Goal: Find contact information: Find contact information

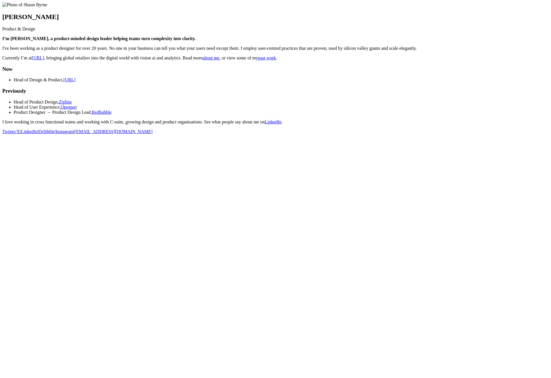
click at [219, 60] on link "about me" at bounding box center [211, 57] width 17 height 5
click at [276, 60] on link "past work" at bounding box center [267, 57] width 18 height 5
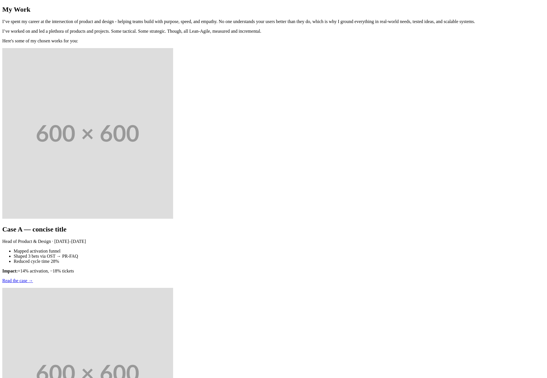
drag, startPoint x: 60, startPoint y: 133, endPoint x: 60, endPoint y: 129, distance: 4.3
click at [60, 133] on main "My Work I’ve spent my career at the intersection of product and design - helpin…" at bounding box center [273, 384] width 542 height 757
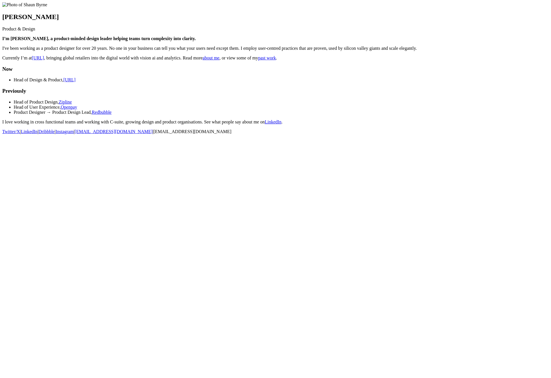
click at [401, 125] on main "[PERSON_NAME] Product & Design I’m [PERSON_NAME], a product-minded design leade…" at bounding box center [275, 63] width 546 height 122
click at [217, 134] on span "[EMAIL_ADDRESS][DOMAIN_NAME]" at bounding box center [192, 131] width 78 height 5
click at [207, 134] on span "[EMAIL_ADDRESS][DOMAIN_NAME]" at bounding box center [192, 131] width 78 height 5
click at [213, 134] on span "[EMAIL_ADDRESS][DOMAIN_NAME]" at bounding box center [192, 131] width 78 height 5
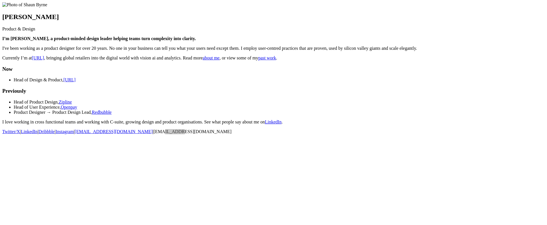
scroll to position [55, 0]
click at [444, 134] on body "[PERSON_NAME] Product & Design I’m [PERSON_NAME], a product-minded design leade…" at bounding box center [273, 68] width 542 height 132
click at [154, 134] on span "[EMAIL_ADDRESS][DOMAIN_NAME]" at bounding box center [115, 131] width 78 height 5
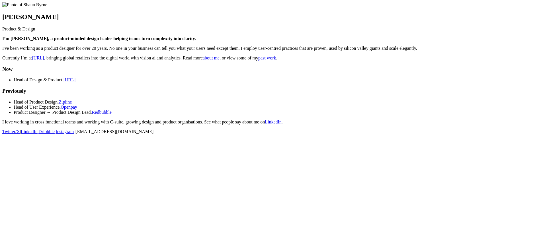
click at [100, 125] on main "[PERSON_NAME] Product & Design I’m [PERSON_NAME], a product-minded design leade…" at bounding box center [273, 63] width 542 height 122
click at [443, 134] on body "[PERSON_NAME] Product & Design I’m [PERSON_NAME], a product-minded design leade…" at bounding box center [273, 68] width 542 height 132
click at [434, 125] on main "Shaun Byrne Product & Design I’m Shaun 👋, a product-minded design leader helpin…" at bounding box center [273, 63] width 542 height 122
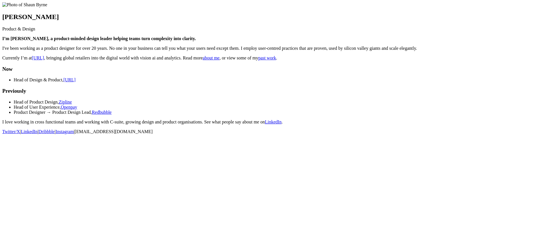
scroll to position [53, 0]
click at [153, 134] on span "[EMAIL_ADDRESS][DOMAIN_NAME]" at bounding box center [114, 131] width 78 height 5
click at [324, 139] on html "Shaun Byrne Product & Design I’m Shaun 👋, a product-minded design leader helpin…" at bounding box center [273, 69] width 547 height 139
click at [153, 134] on span "you@example.com" at bounding box center [114, 131] width 78 height 5
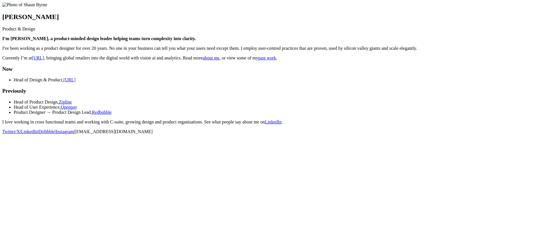
click at [446, 134] on body "[PERSON_NAME] Product & Design I’m [PERSON_NAME], a product-minded design leade…" at bounding box center [273, 68] width 542 height 132
click at [403, 134] on body "[PERSON_NAME] Product & Design I’m [PERSON_NAME], a product-minded design leade…" at bounding box center [273, 68] width 542 height 132
drag, startPoint x: 510, startPoint y: 175, endPoint x: 502, endPoint y: 176, distance: 8.6
click at [510, 134] on body "[PERSON_NAME] Product & Design I’m [PERSON_NAME], a product-minded design leade…" at bounding box center [273, 68] width 542 height 132
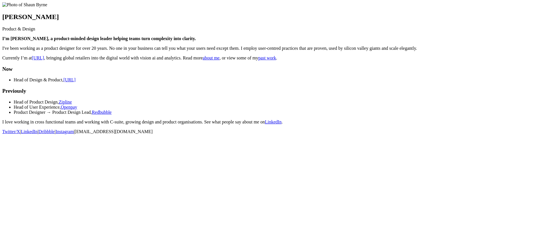
click at [112, 125] on main "Shaun Byrne Product & Design I’m Shaun 👋, a product-minded design leader helpin…" at bounding box center [273, 63] width 542 height 122
click at [498, 104] on main "[PERSON_NAME] Product & Design I’m [PERSON_NAME], a product-minded design leade…" at bounding box center [273, 63] width 542 height 122
click at [153, 134] on span "[EMAIL_ADDRESS][DOMAIN_NAME]" at bounding box center [114, 131] width 78 height 5
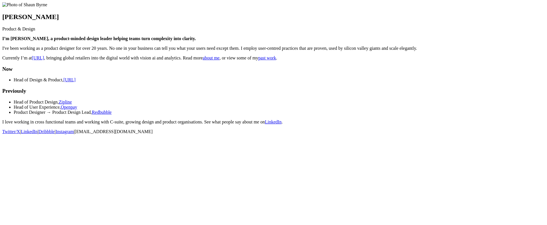
click at [153, 134] on span "you@example.com" at bounding box center [114, 131] width 78 height 5
click at [153, 134] on span "[EMAIL_ADDRESS][DOMAIN_NAME]" at bounding box center [114, 131] width 78 height 5
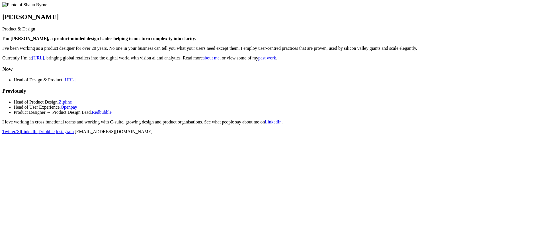
scroll to position [55, 0]
click at [153, 134] on span "[EMAIL_ADDRESS][DOMAIN_NAME]" at bounding box center [114, 131] width 78 height 5
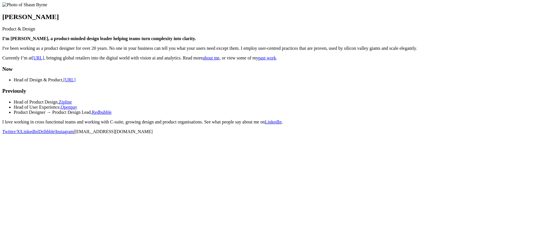
scroll to position [55, 0]
click at [183, 134] on footer "Twitter/X | LinkedIn | Dribbble | Instagram | [EMAIL_ADDRESS][DOMAIN_NAME]" at bounding box center [273, 131] width 542 height 5
click at [153, 134] on span "[EMAIL_ADDRESS][DOMAIN_NAME]" at bounding box center [114, 131] width 78 height 5
click at [139, 134] on body "[PERSON_NAME] Product & Design I’m [PERSON_NAME], a product-minded design leade…" at bounding box center [273, 68] width 542 height 132
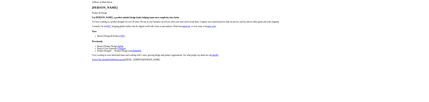
scroll to position [55, 0]
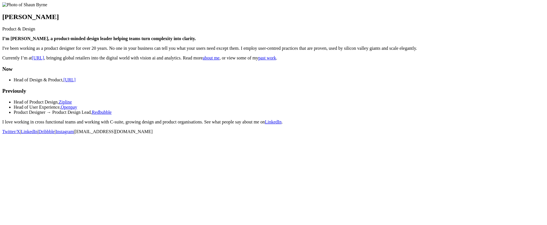
click at [153, 134] on span "[EMAIL_ADDRESS][DOMAIN_NAME]" at bounding box center [114, 131] width 78 height 5
